Goal: Check status: Check status

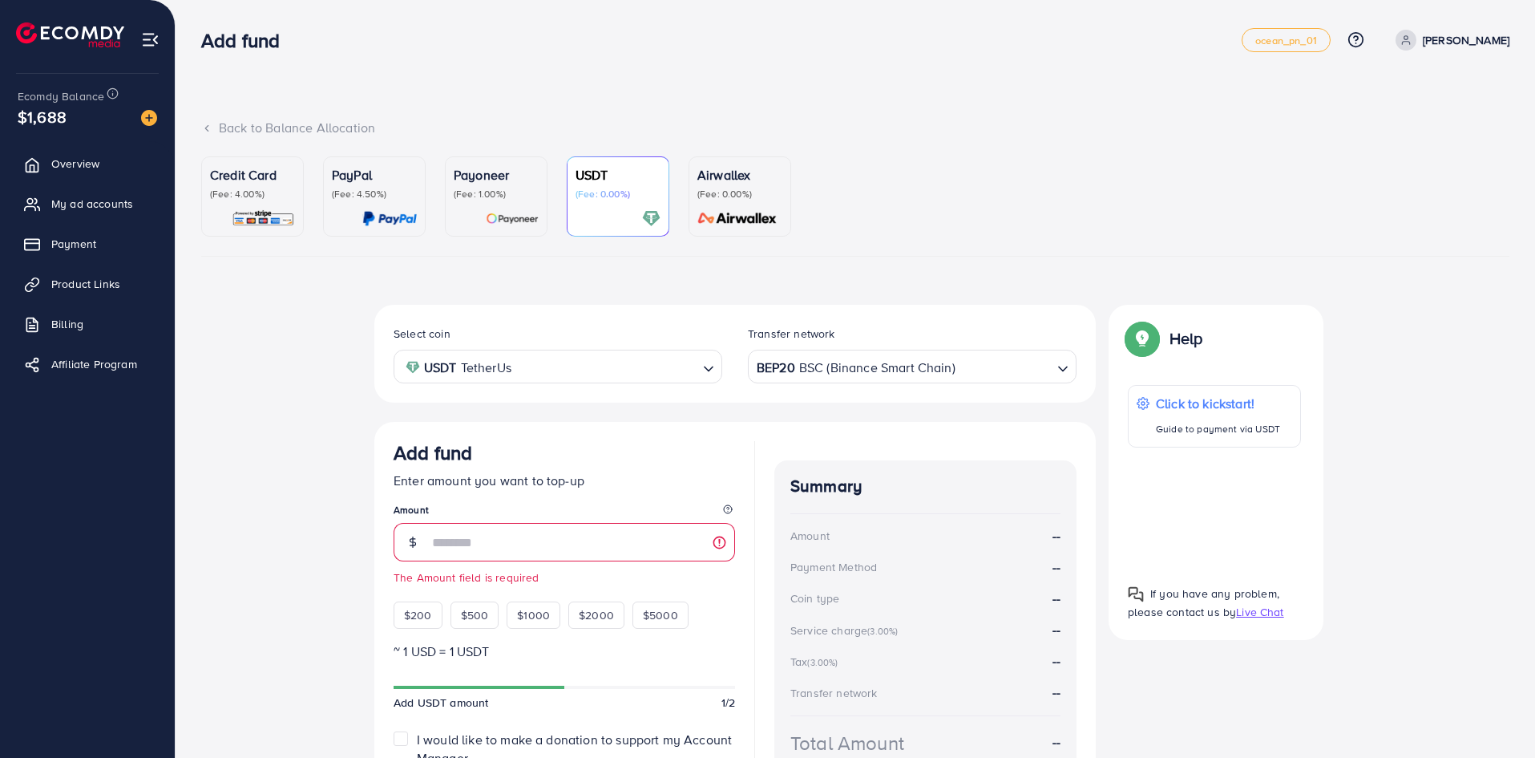
drag, startPoint x: 68, startPoint y: 117, endPoint x: 55, endPoint y: 144, distance: 29.4
click at [67, 117] on div "$1,688" at bounding box center [88, 116] width 140 height 23
click at [65, 169] on span "Overview" at bounding box center [79, 164] width 48 height 16
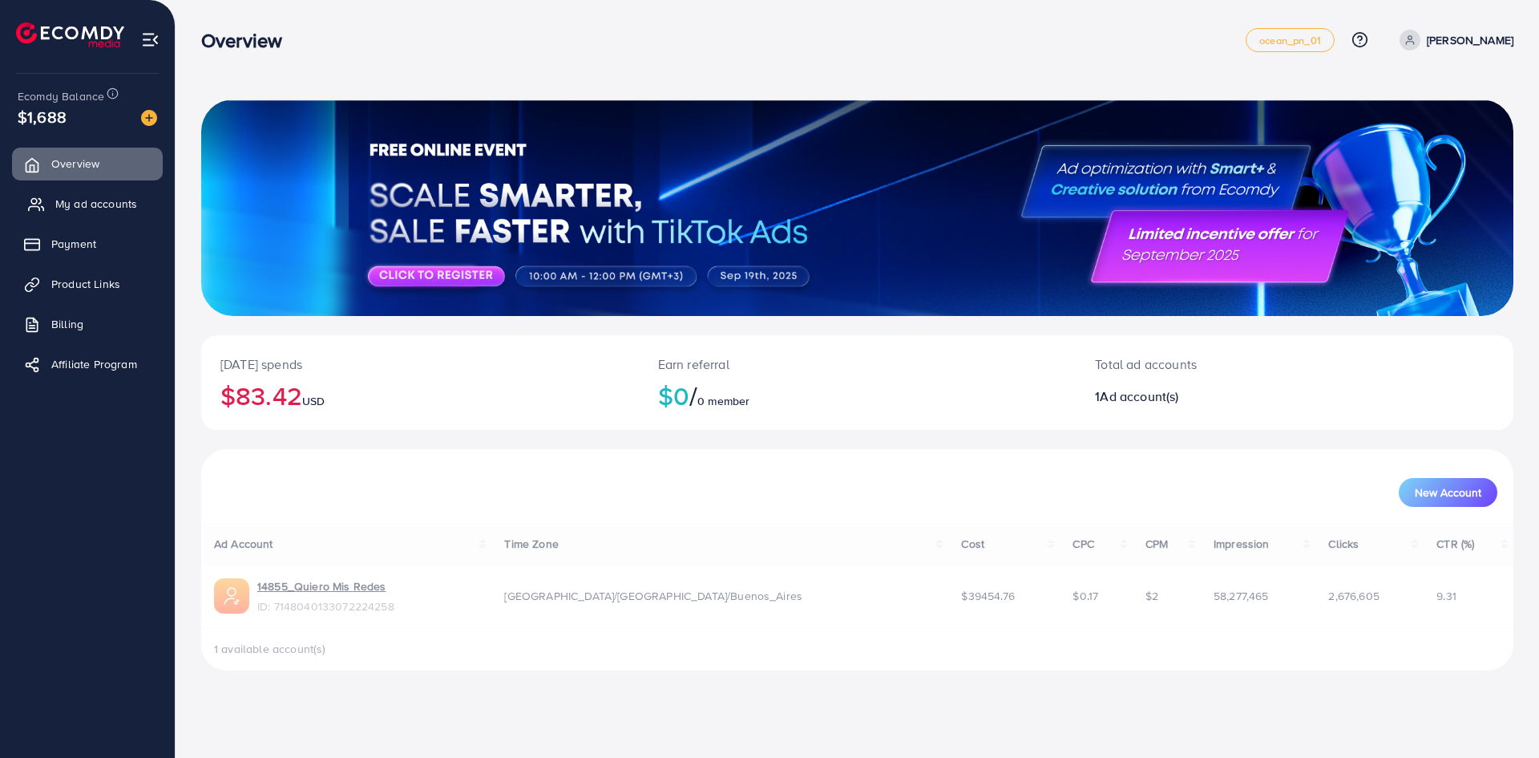
click at [78, 202] on span "My ad accounts" at bounding box center [96, 204] width 82 height 16
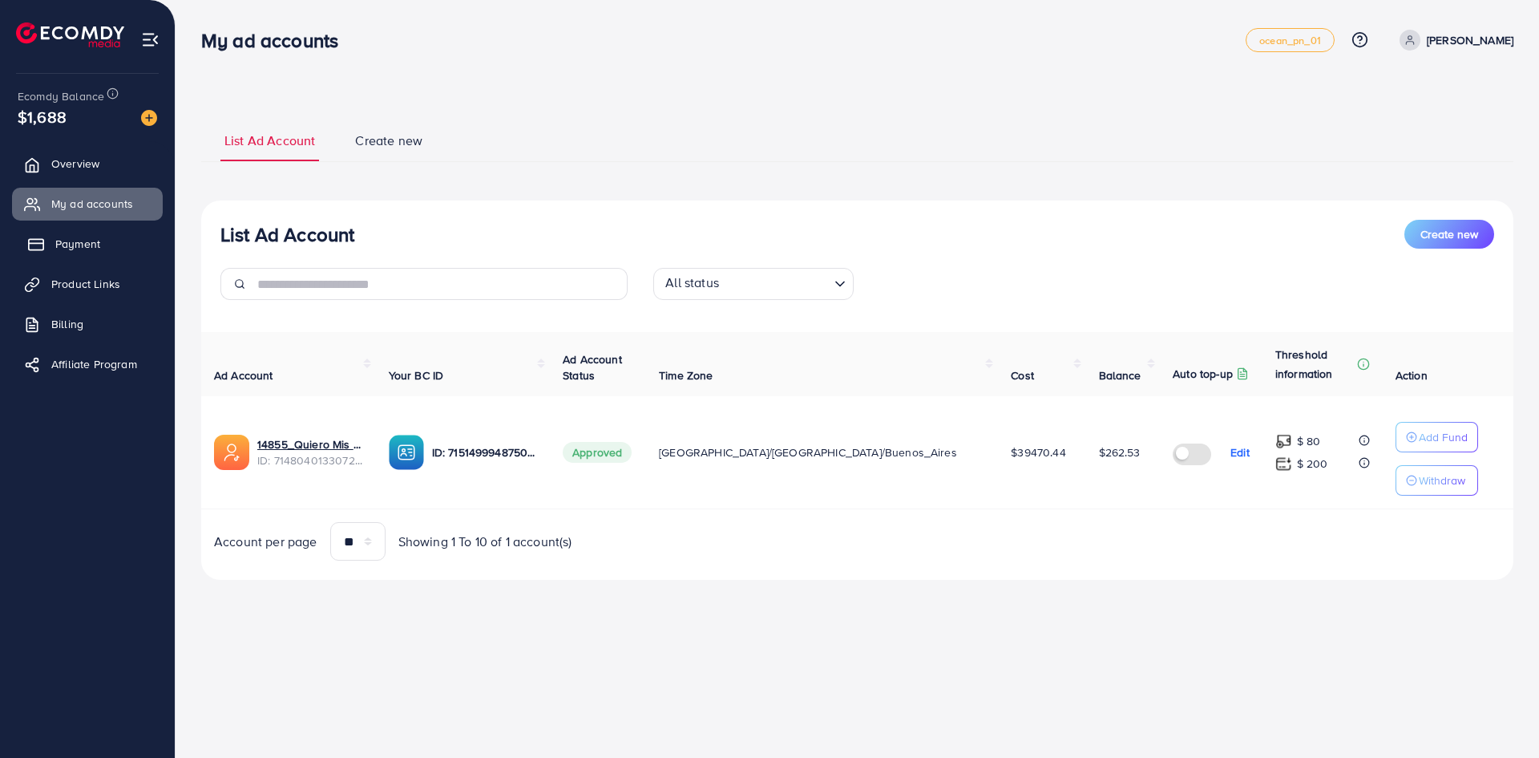
click at [52, 250] on link "Payment" at bounding box center [87, 244] width 151 height 32
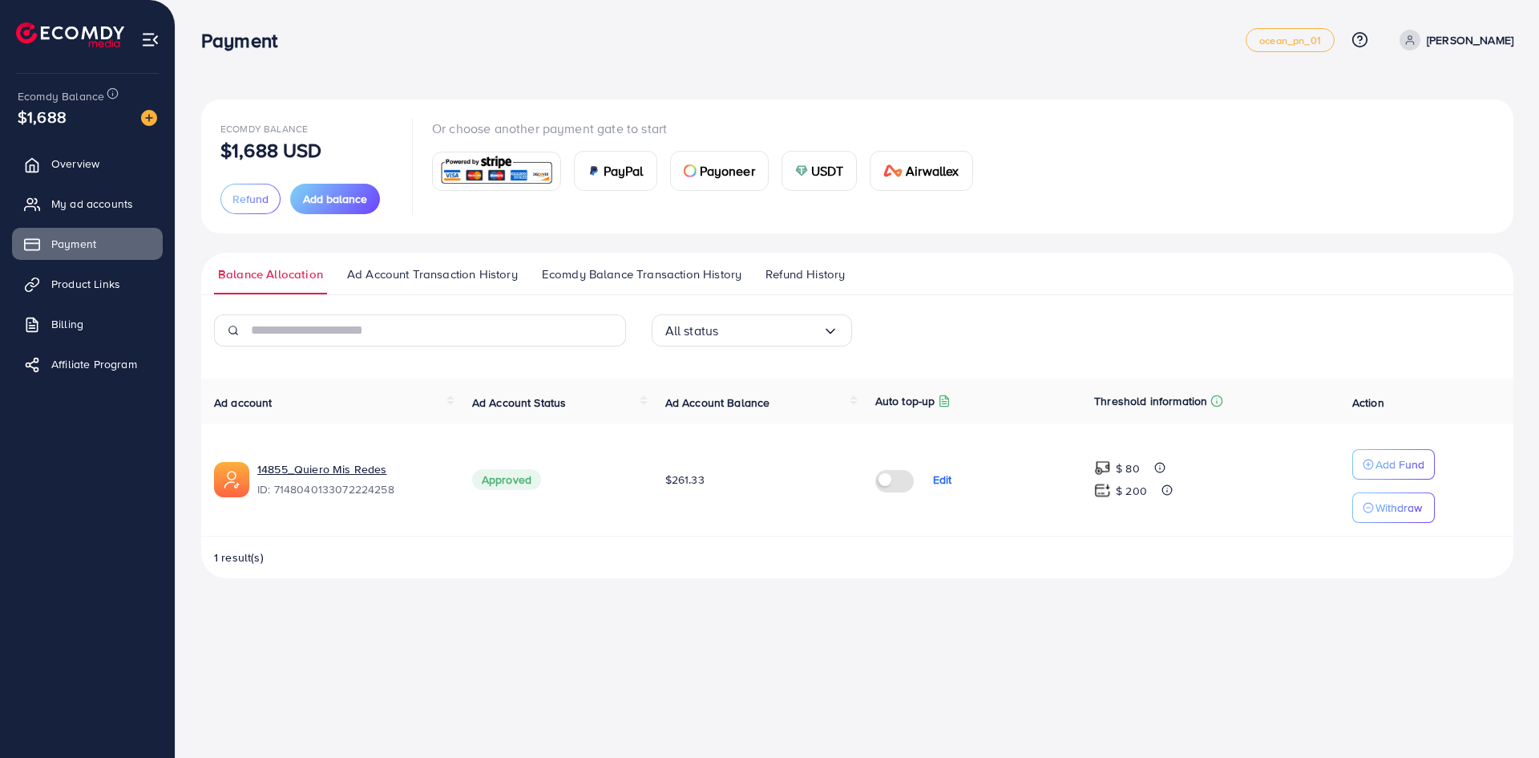
click at [473, 276] on span "Ad Account Transaction History" at bounding box center [432, 274] width 171 height 18
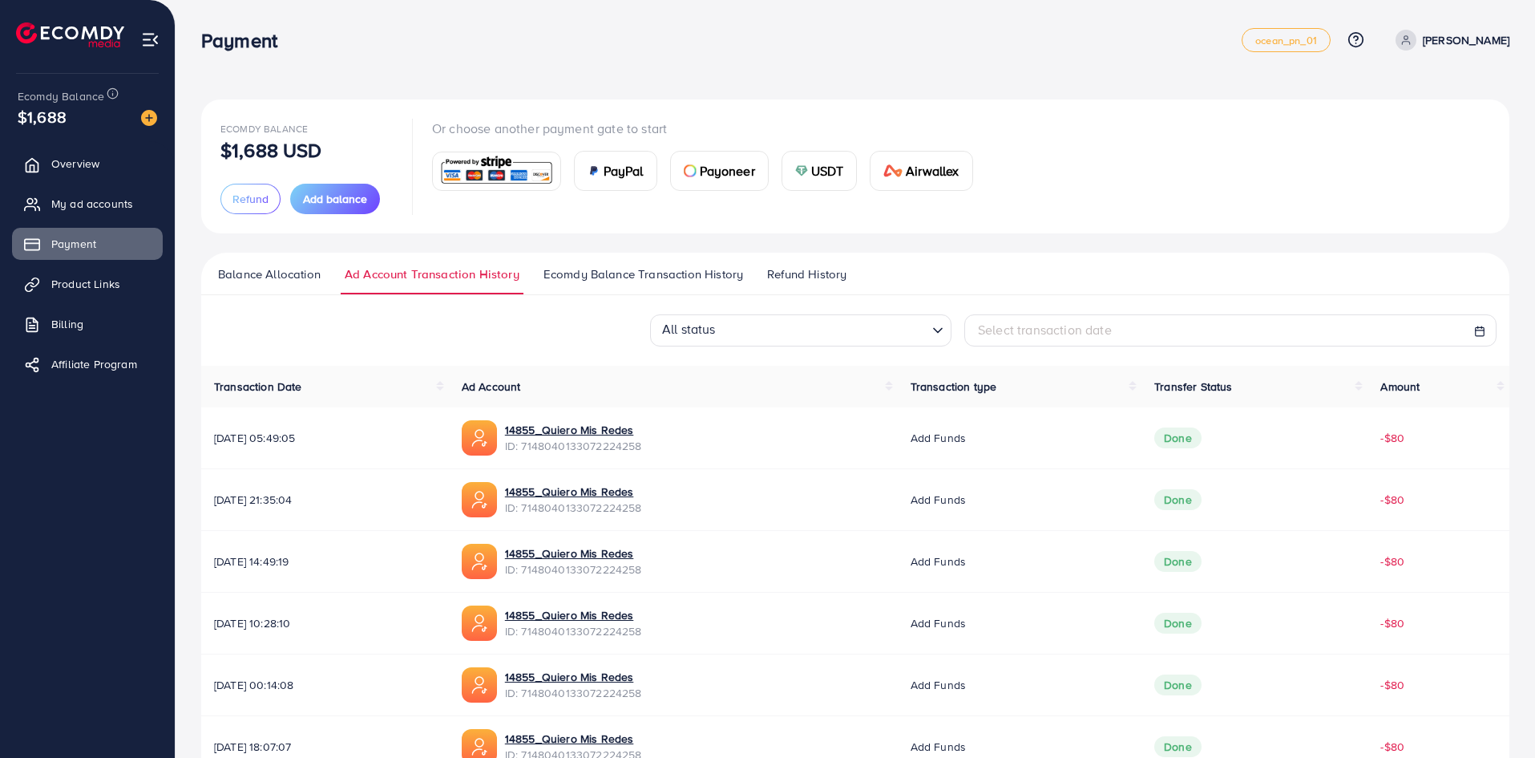
click at [597, 274] on span "Ecomdy Balance Transaction History" at bounding box center [644, 274] width 200 height 18
